Goal: Information Seeking & Learning: Learn about a topic

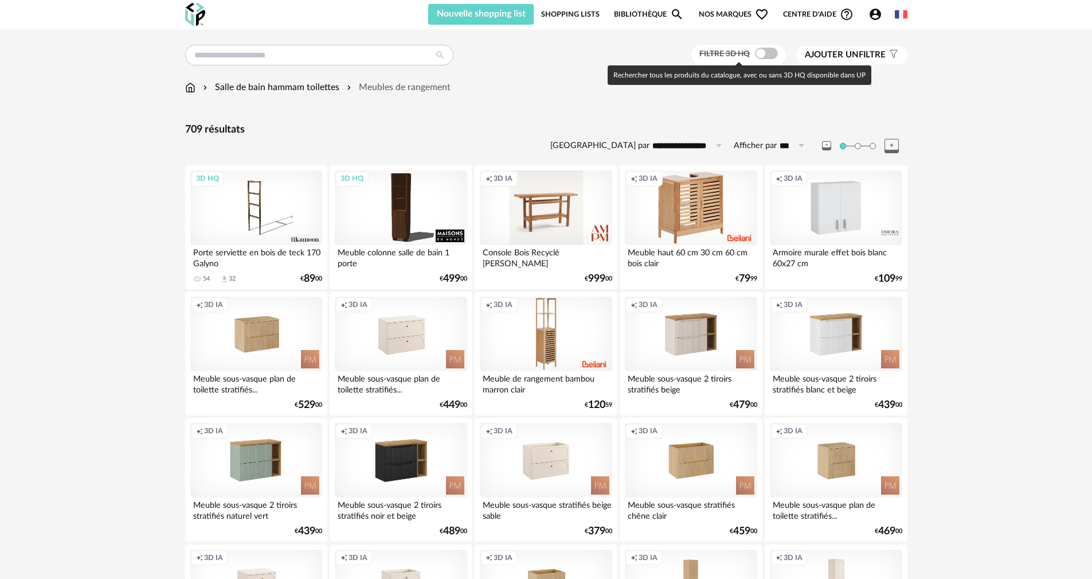
click at [450, 53] on span at bounding box center [766, 53] width 23 height 11
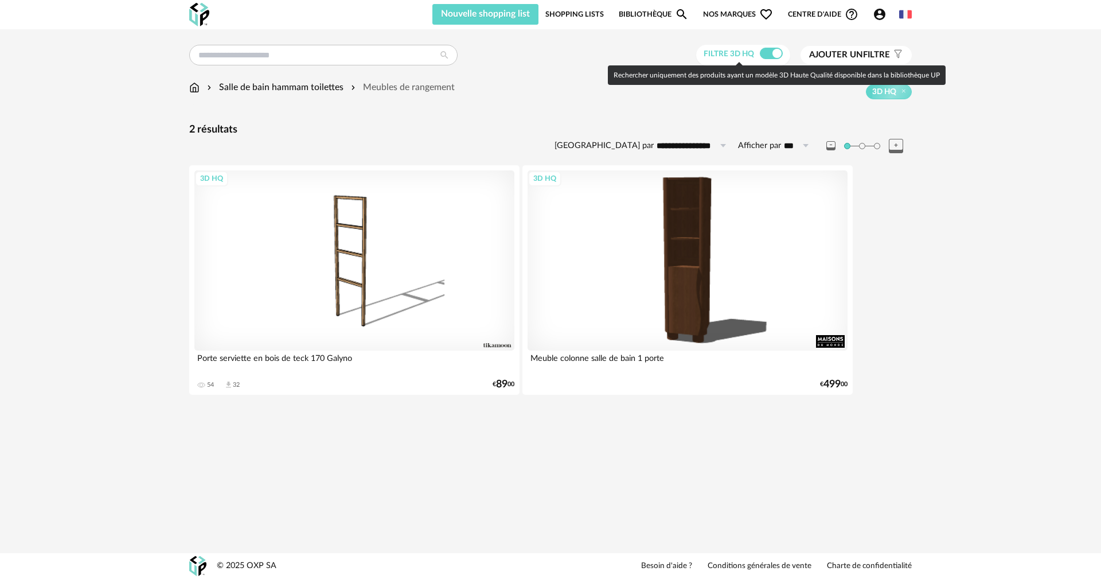
click at [450, 53] on span at bounding box center [771, 53] width 23 height 11
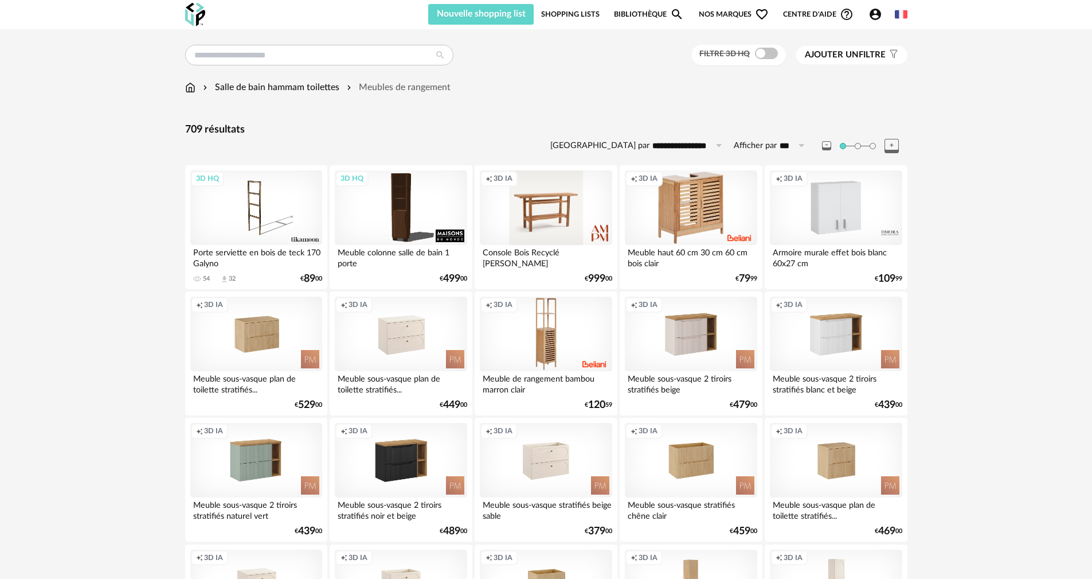
click at [450, 56] on span "Ajouter un" at bounding box center [832, 54] width 54 height 9
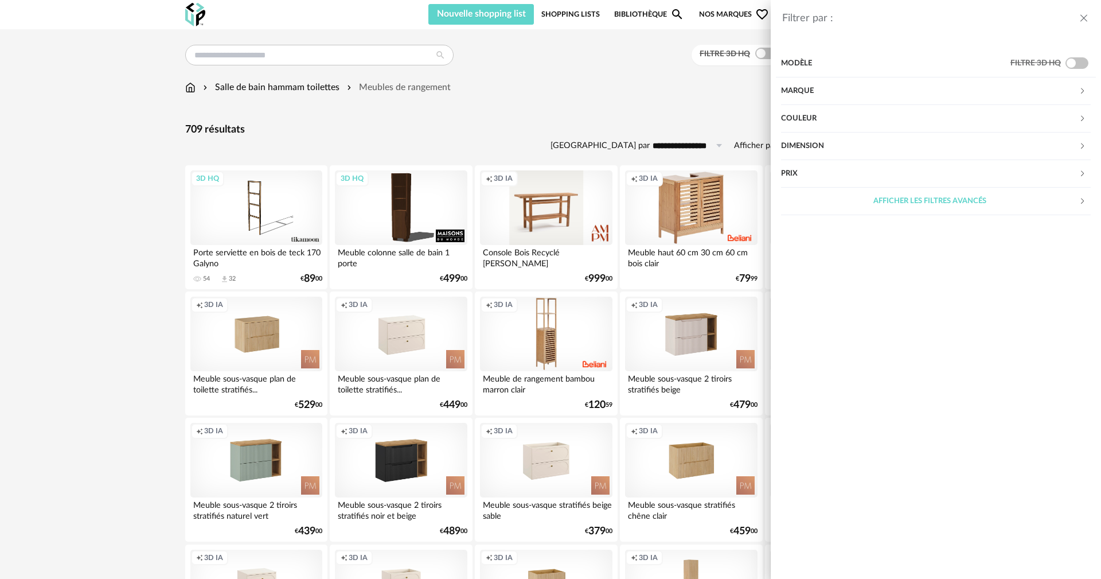
click at [450, 149] on div "Dimension" at bounding box center [930, 146] width 298 height 28
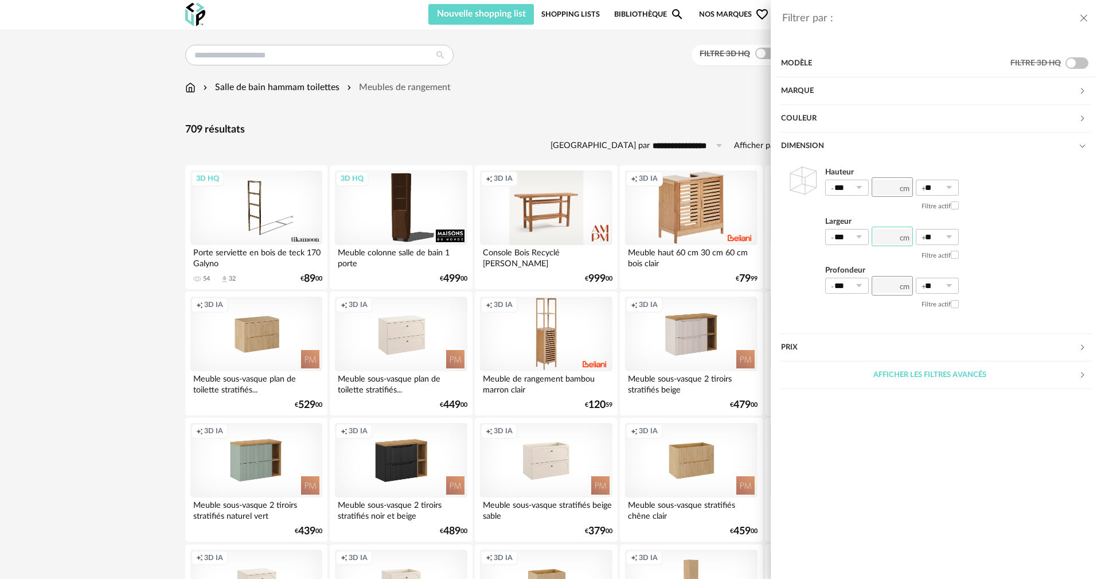
click at [450, 235] on input "number" at bounding box center [892, 235] width 41 height 19
type input "**"
click at [450, 326] on div "Afficher les filtres avancés" at bounding box center [930, 375] width 298 height 28
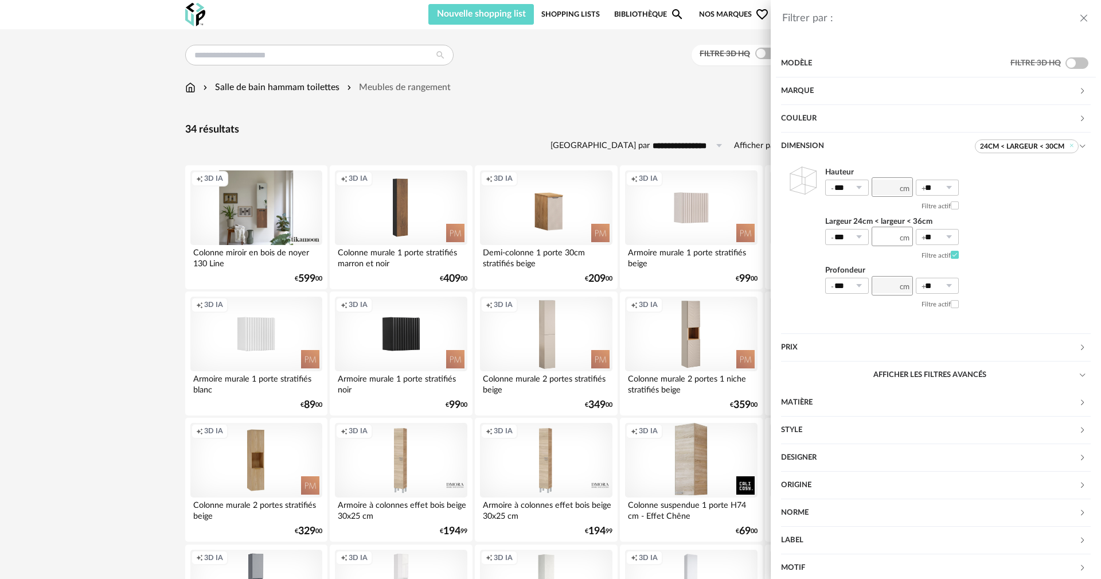
click at [450, 118] on div "Filtrer par : Modèle Filtre 3D HQ Marque &tradition 0 101 Copenhagen 0 366 Conc…" at bounding box center [550, 289] width 1101 height 579
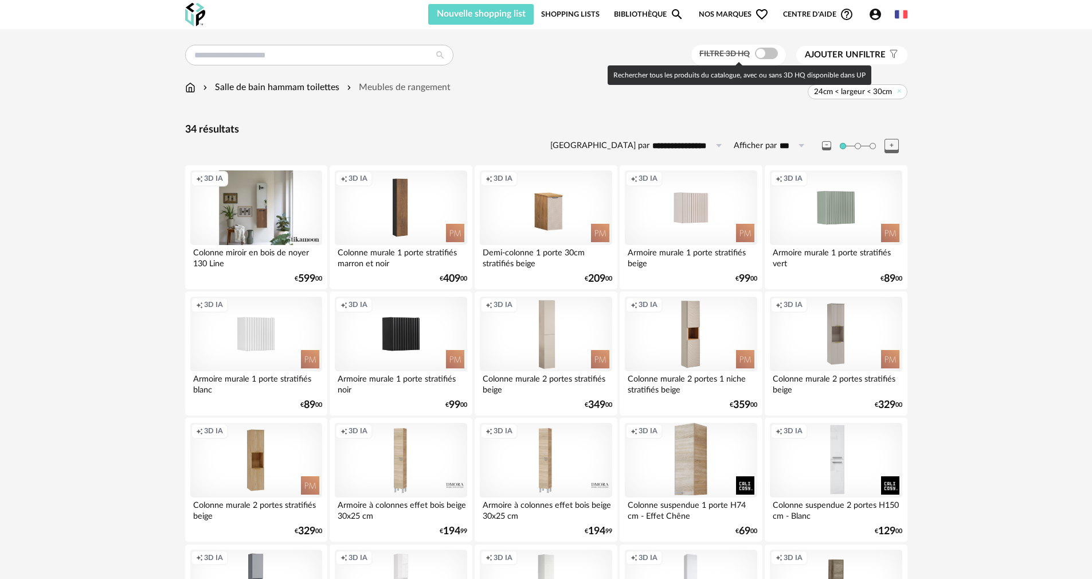
click at [450, 52] on span at bounding box center [766, 53] width 23 height 11
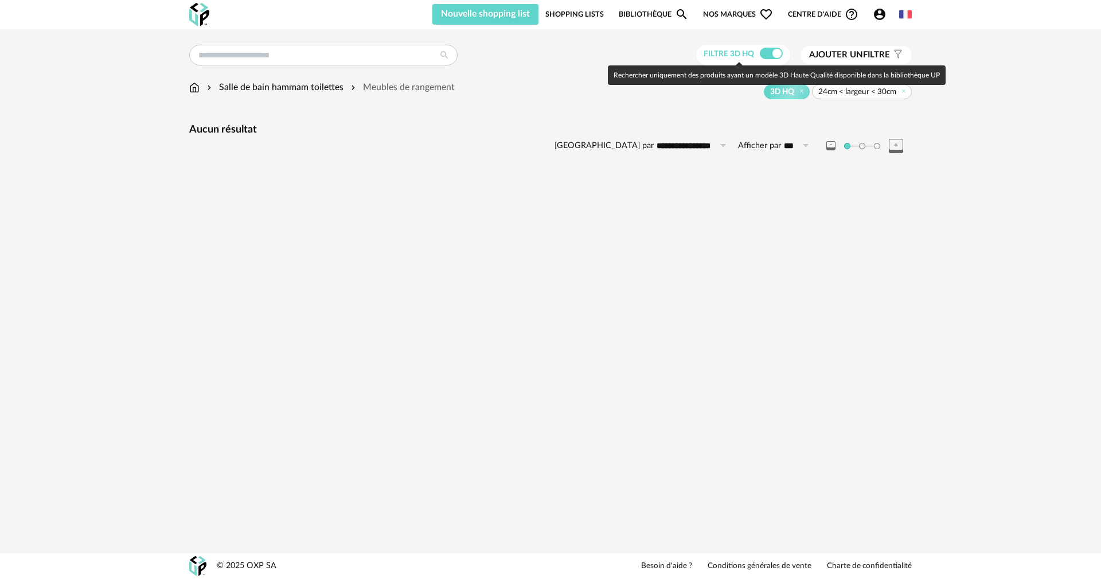
click at [450, 54] on span at bounding box center [771, 53] width 23 height 11
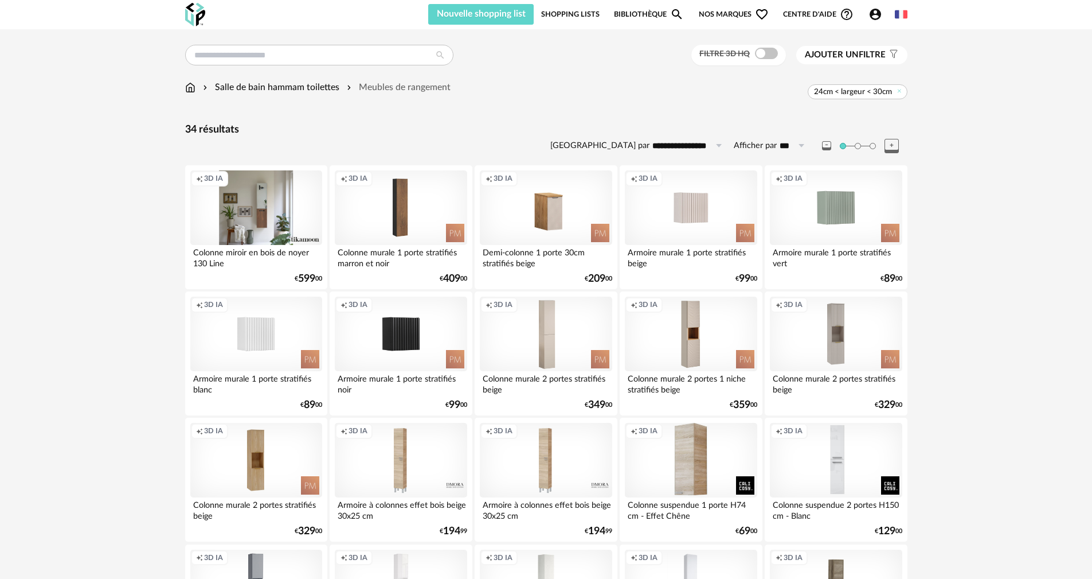
click at [186, 91] on img at bounding box center [190, 87] width 10 height 13
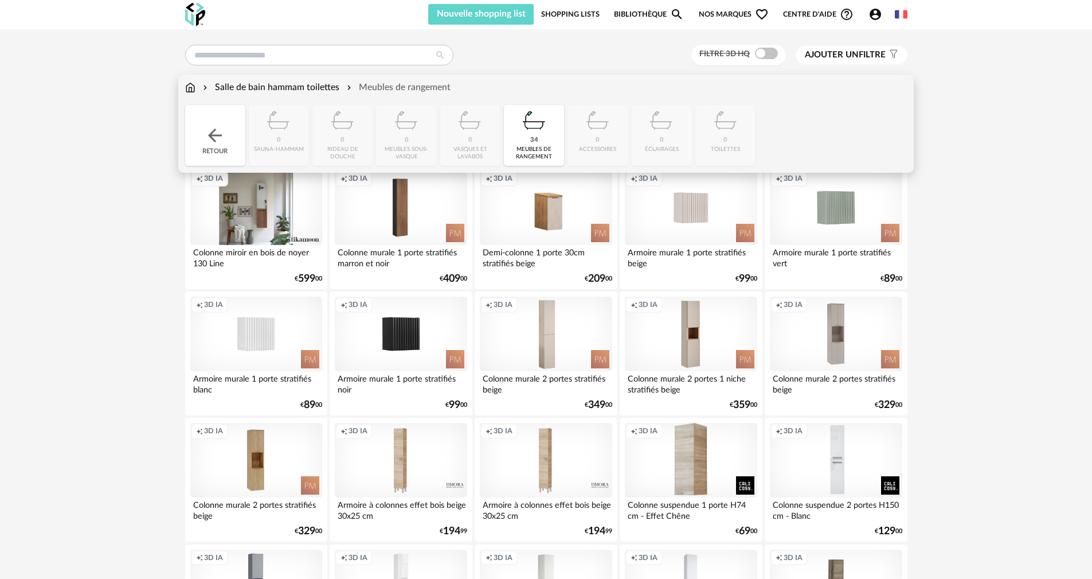
click at [210, 139] on img at bounding box center [215, 135] width 21 height 21
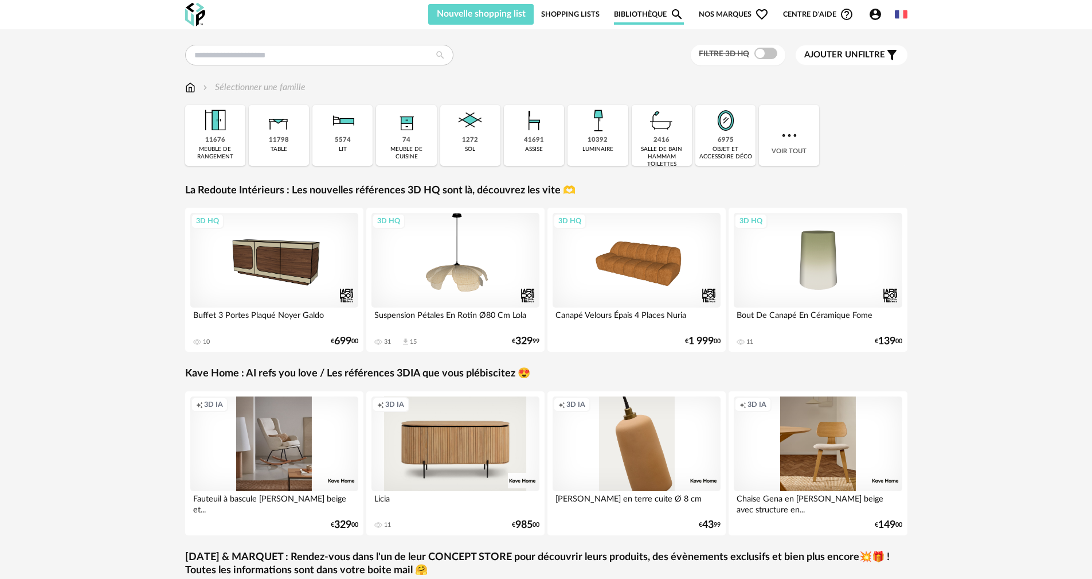
click at [86, 144] on div "Filtre 3D HQ Ajouter un filtre s Filter icon Filtrer par : Sélectionner une fam…" at bounding box center [546, 398] width 1092 height 739
